Goal: Task Accomplishment & Management: Complete application form

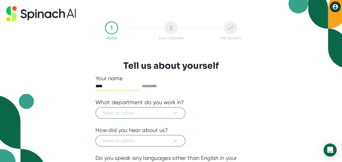
type input "*******"
type input "********"
type input "*******"
click at [101, 112] on button "Select an option" at bounding box center [141, 112] width 90 height 11
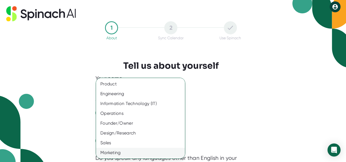
click at [111, 152] on div "Marketing" at bounding box center [142, 153] width 93 height 10
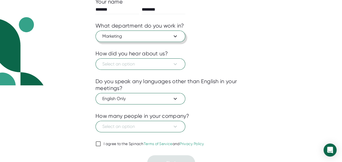
scroll to position [84, 0]
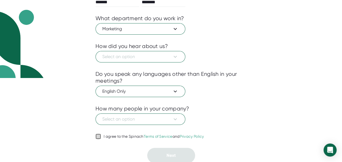
click at [98, 135] on input "I agree to the Spinach Terms of Service and Privacy Policy" at bounding box center [98, 136] width 5 height 7
checkbox input "true"
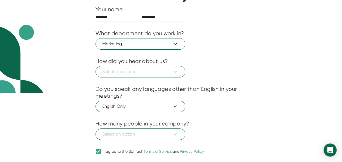
scroll to position [73, 0]
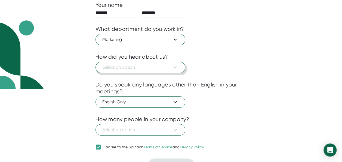
click at [174, 67] on icon at bounding box center [175, 67] width 7 height 7
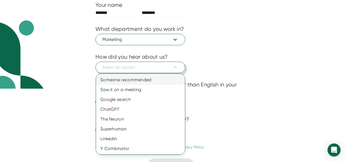
click at [157, 80] on div "Someone recommended" at bounding box center [142, 80] width 93 height 10
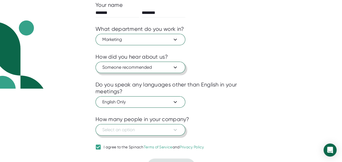
click at [173, 129] on icon at bounding box center [175, 129] width 7 height 7
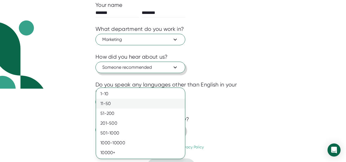
click at [135, 103] on div "11-50" at bounding box center [140, 104] width 89 height 10
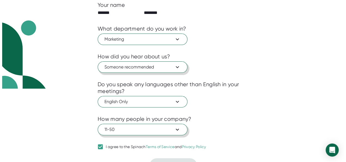
scroll to position [0, 0]
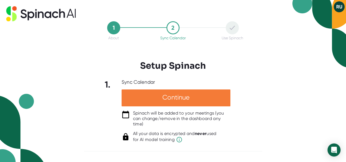
click at [193, 95] on div "Continue" at bounding box center [176, 97] width 109 height 17
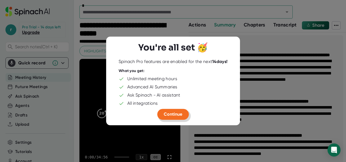
click at [172, 115] on span "Continue" at bounding box center [173, 113] width 19 height 5
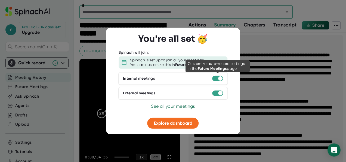
click at [216, 79] on div at bounding box center [217, 77] width 11 height 5
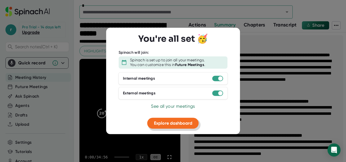
click at [173, 120] on span "Explore dashboard" at bounding box center [173, 122] width 38 height 5
